Goal: Transaction & Acquisition: Purchase product/service

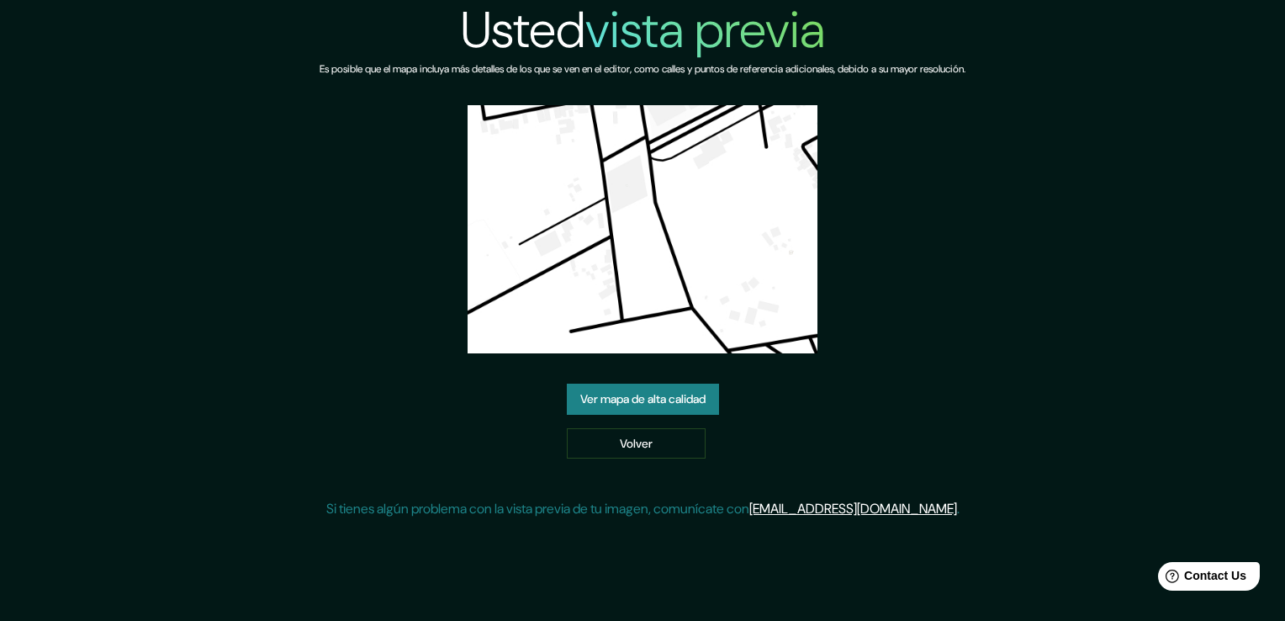
click at [610, 384] on link "Ver mapa de alta calidad" at bounding box center [643, 398] width 152 height 31
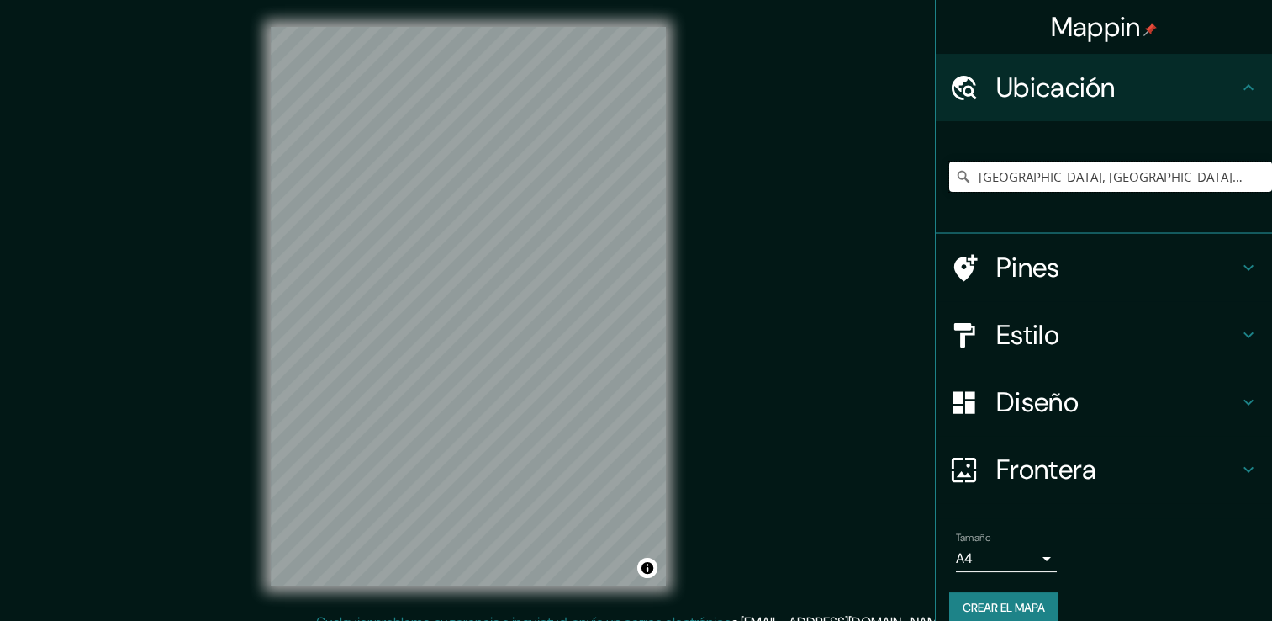
click at [1129, 181] on input "Santa Cruz, Provincia de Guanacaste, Costa Rica" at bounding box center [1110, 176] width 323 height 30
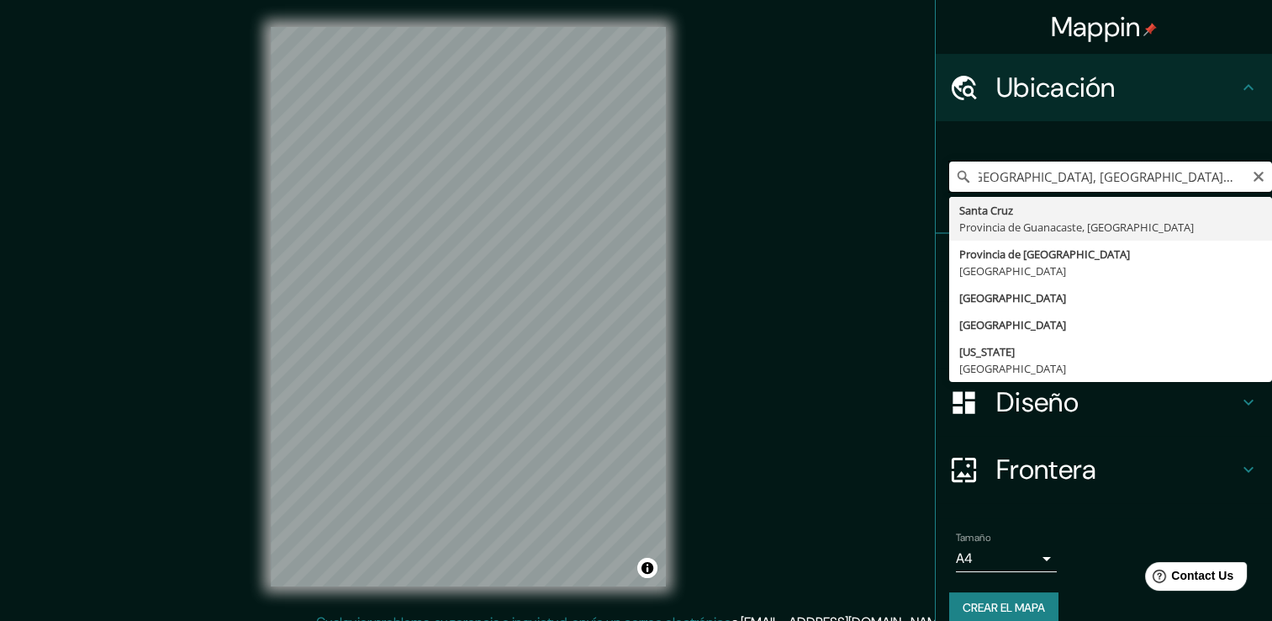
type input "Santa Cruz, Provincia de Guanacaste, Costa Rica"
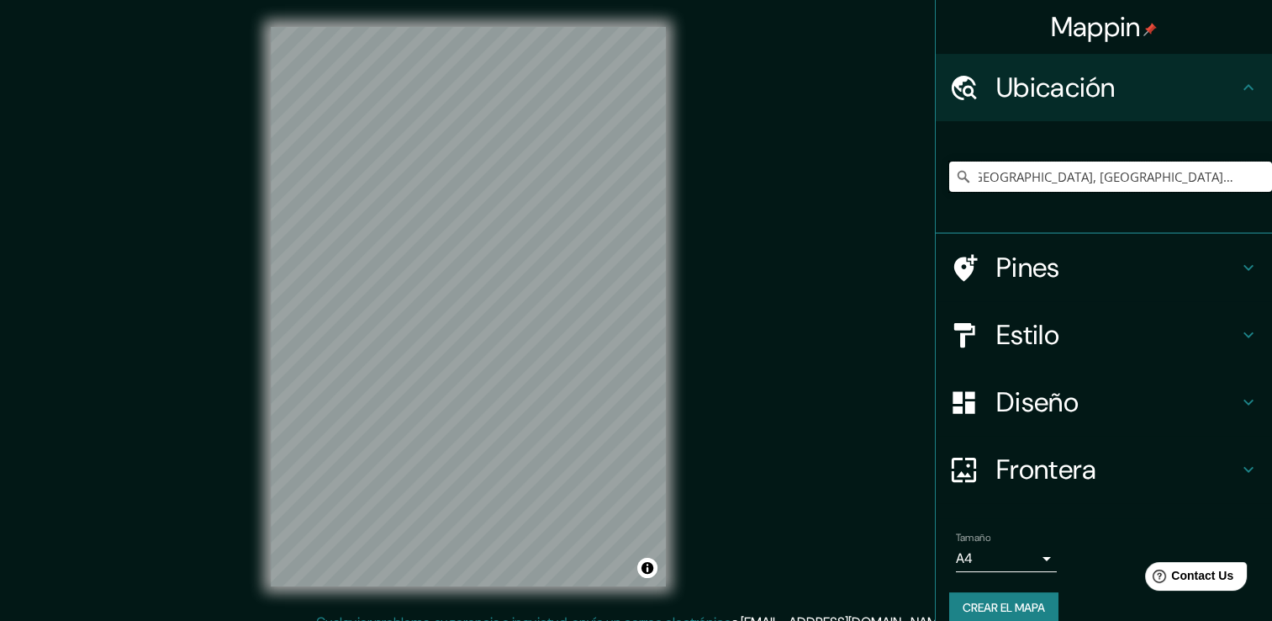
scroll to position [0, 0]
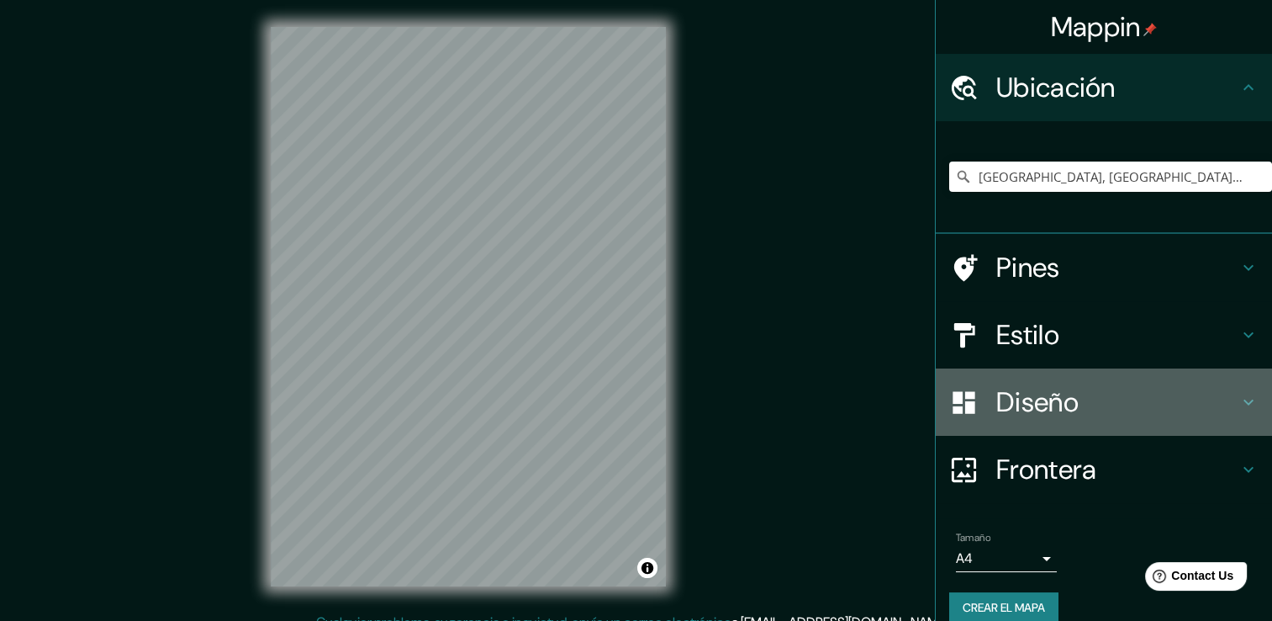
click at [1244, 399] on icon at bounding box center [1249, 402] width 20 height 20
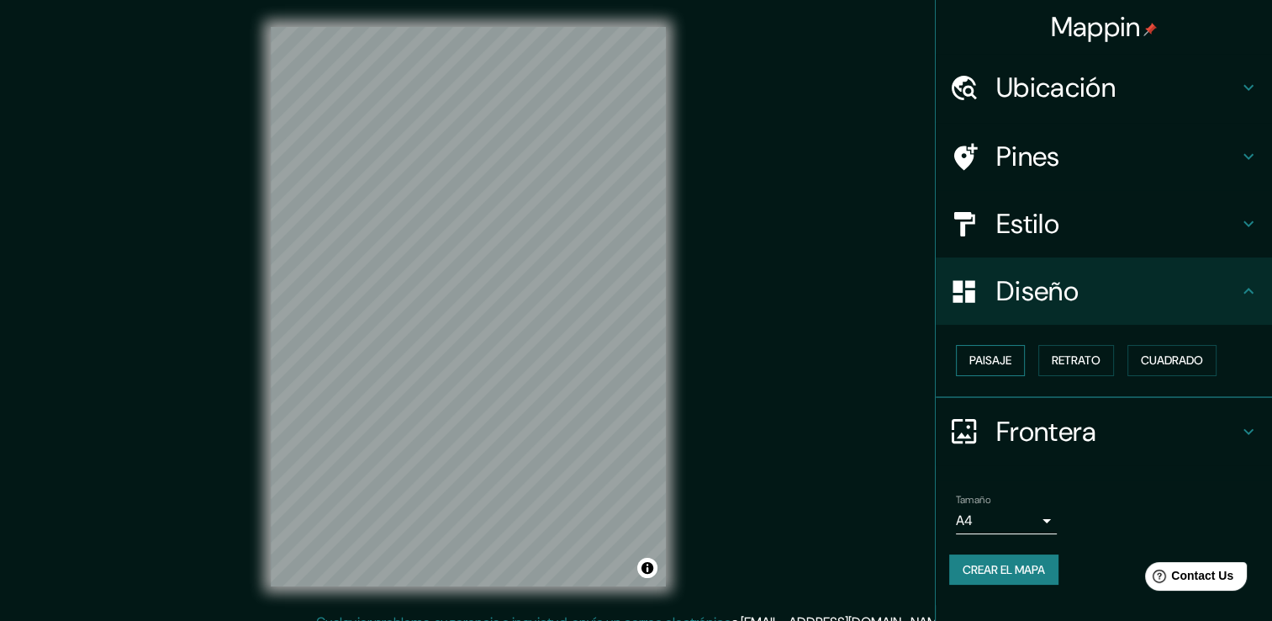
click at [990, 351] on font "Paisaje" at bounding box center [990, 360] width 42 height 21
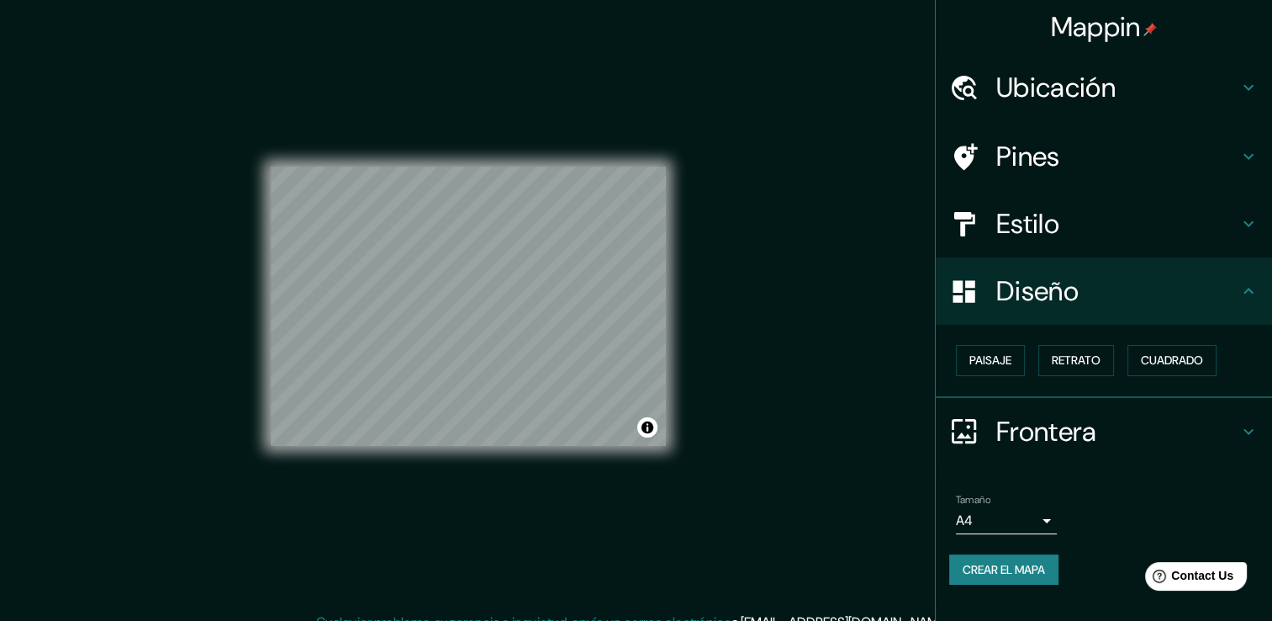
click at [1021, 569] on font "Crear el mapa" at bounding box center [1004, 569] width 82 height 21
